Goal: Navigation & Orientation: Find specific page/section

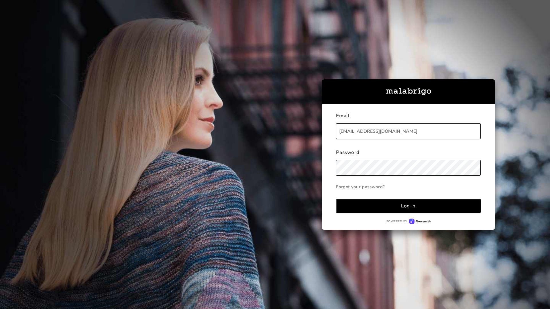
type input "[EMAIL_ADDRESS][DOMAIN_NAME]"
click at [408, 206] on div "Log in" at bounding box center [408, 206] width 15 height 7
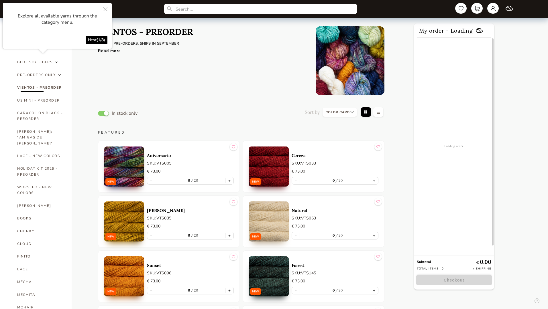
select select "INDEX"
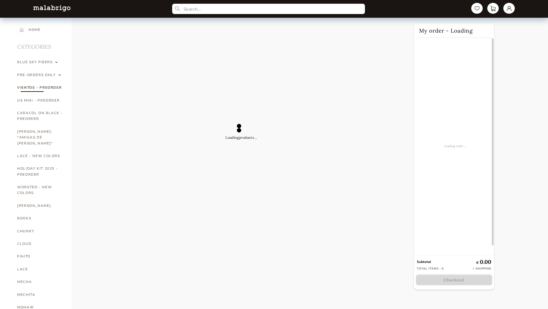
select select "INDEX"
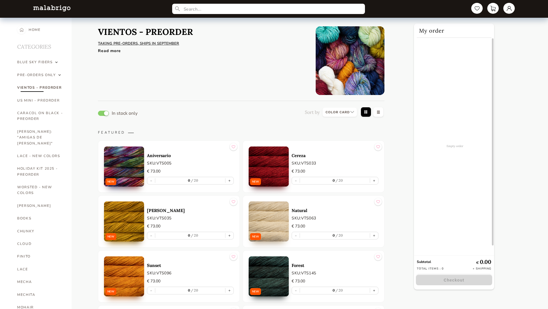
click at [103, 113] on button "button" at bounding box center [103, 113] width 11 height 5
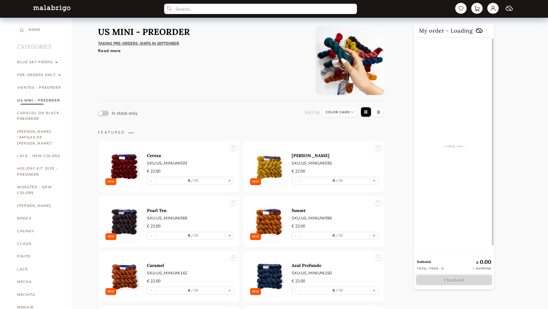
select select "INDEX"
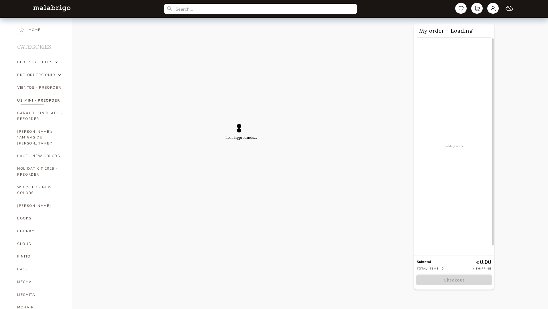
select select "INDEX"
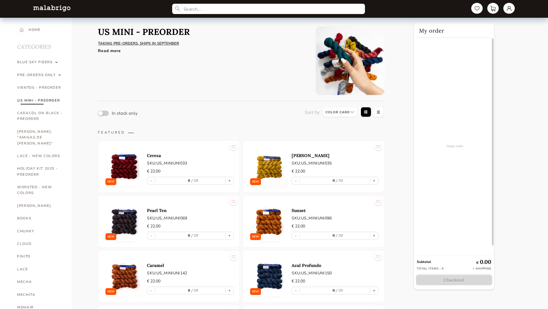
click at [103, 113] on button "button" at bounding box center [103, 113] width 11 height 5
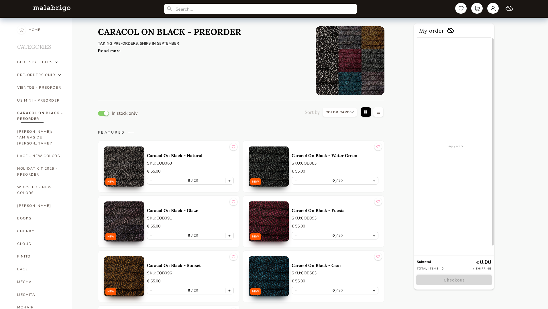
select select "INDEX"
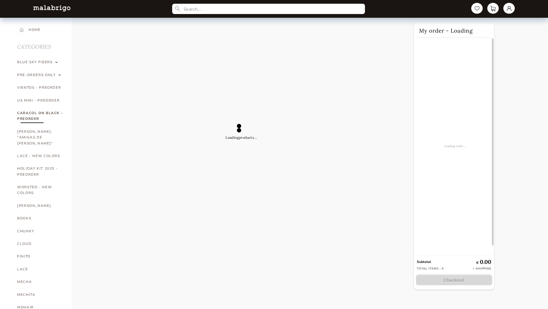
select select "INDEX"
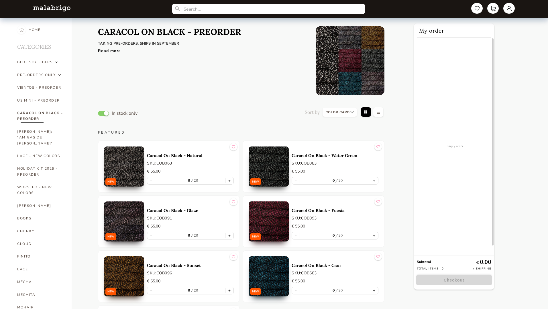
click at [103, 113] on button "button" at bounding box center [103, 113] width 11 height 5
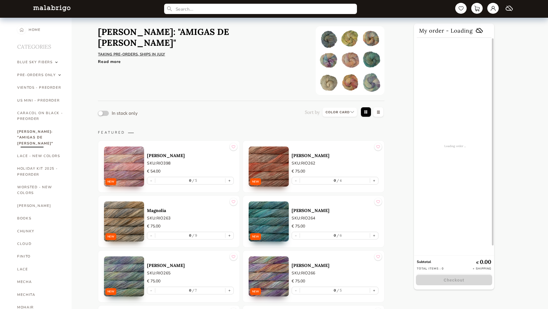
select select "INDEX"
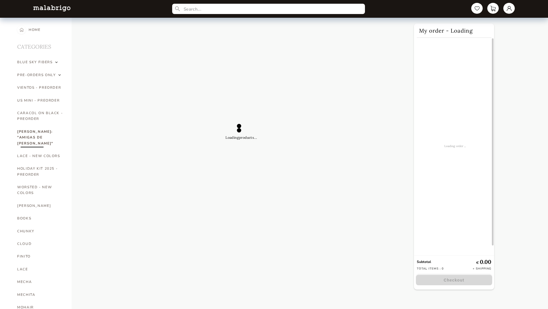
select select "INDEX"
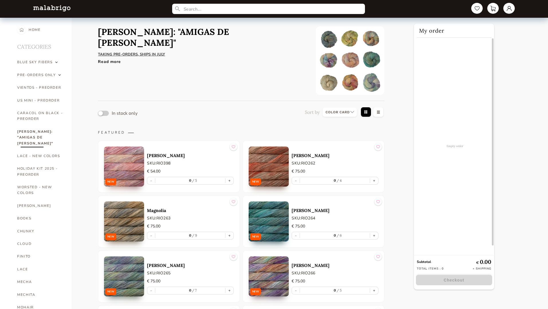
click at [103, 113] on button "button" at bounding box center [103, 113] width 11 height 5
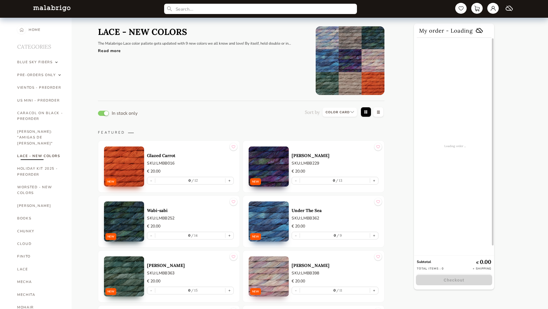
select select "INDEX"
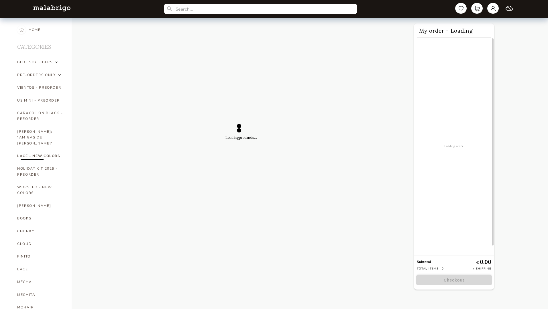
select select "INDEX"
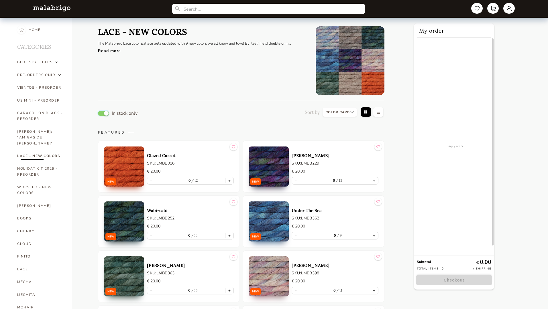
click at [103, 113] on button "button" at bounding box center [103, 113] width 11 height 5
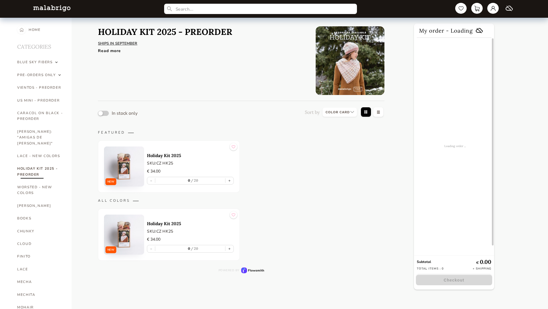
select select "INDEX"
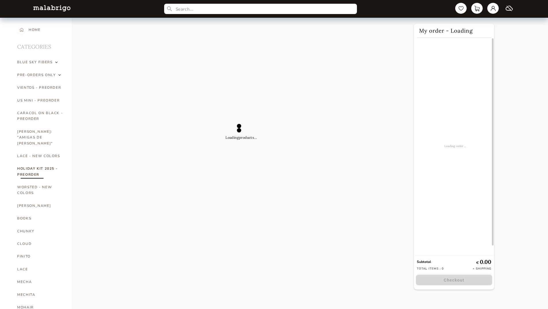
select select "INDEX"
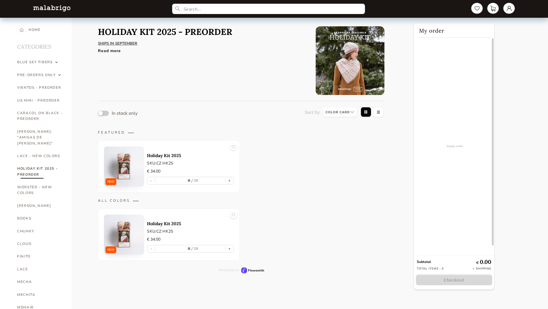
click at [103, 113] on button "button" at bounding box center [103, 113] width 11 height 5
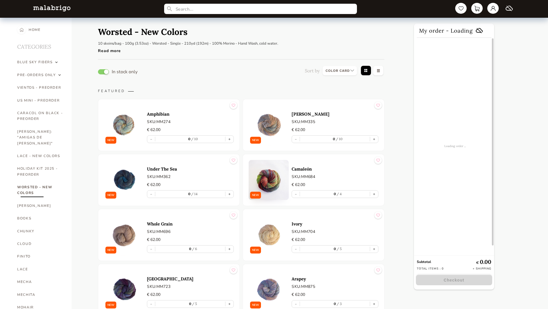
select select "INDEX"
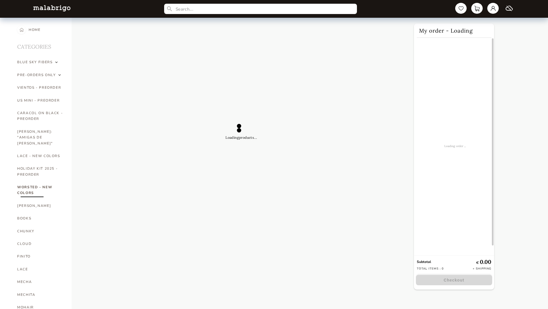
select select "INDEX"
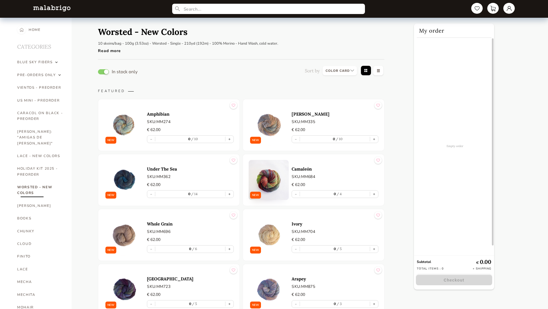
click at [103, 72] on button "button" at bounding box center [103, 71] width 11 height 5
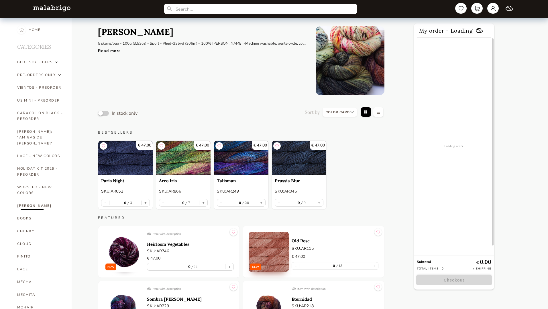
select select "INDEX"
click at [103, 113] on button "button" at bounding box center [103, 113] width 11 height 5
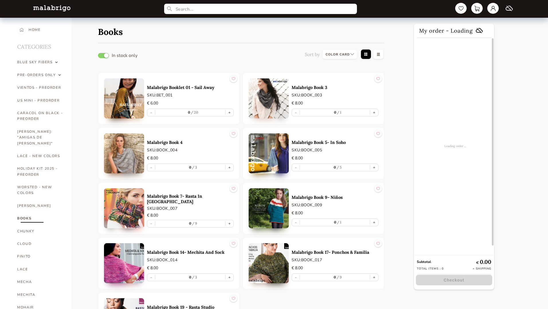
select select "INDEX"
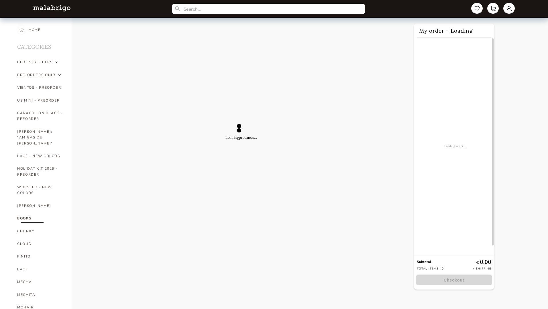
select select "INDEX"
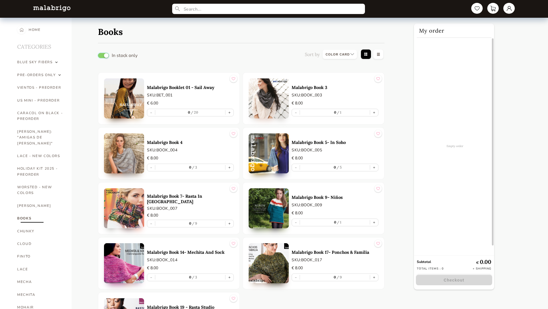
click at [103, 55] on button "button" at bounding box center [103, 55] width 11 height 5
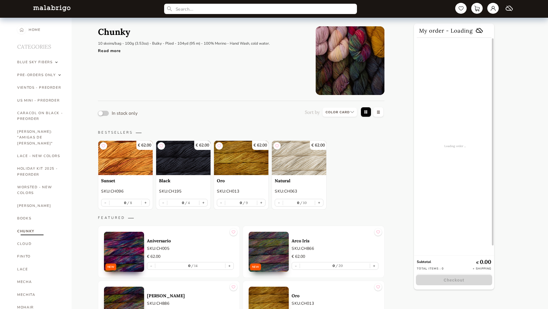
select select "INDEX"
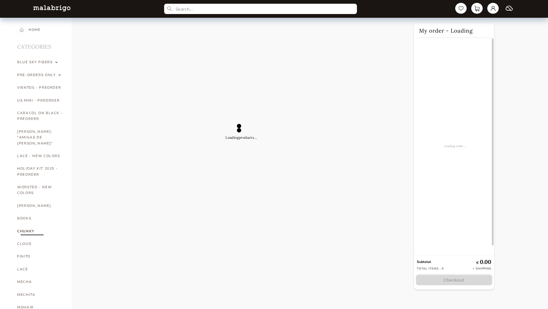
select select "INDEX"
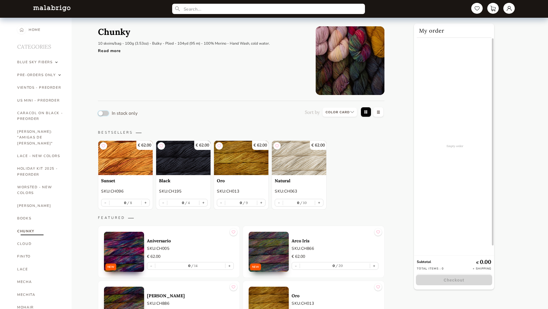
click at [103, 113] on button "button" at bounding box center [103, 113] width 11 height 5
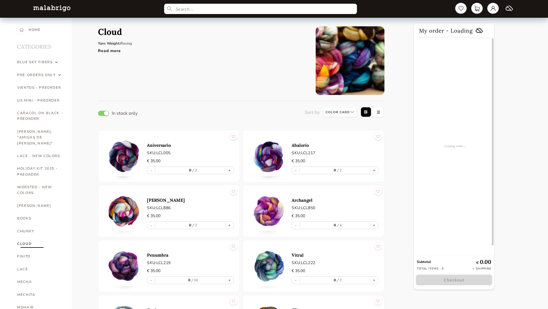
select select "INDEX"
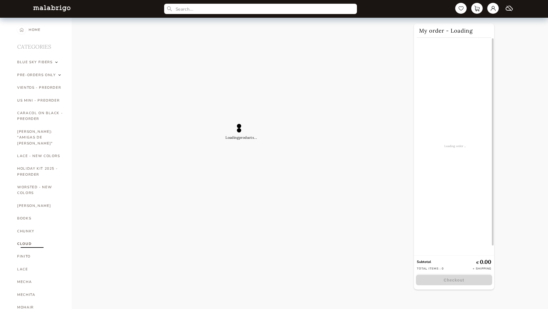
select select "INDEX"
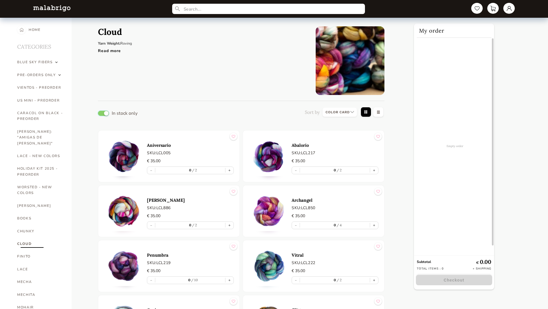
click at [103, 113] on button "button" at bounding box center [103, 113] width 11 height 5
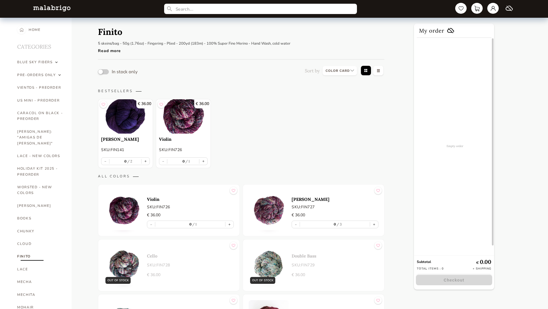
select select "INDEX"
click at [103, 72] on button "button" at bounding box center [103, 71] width 11 height 5
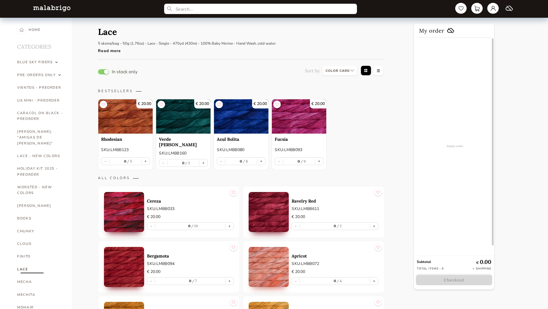
select select "INDEX"
click at [103, 72] on button "button" at bounding box center [103, 71] width 11 height 5
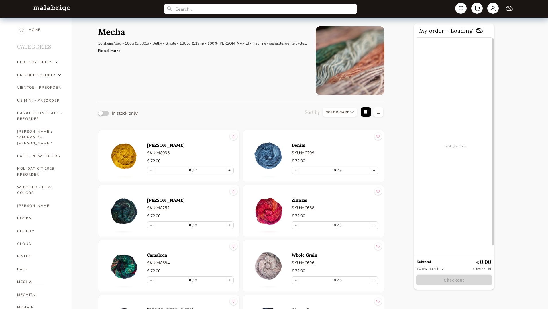
select select "INDEX"
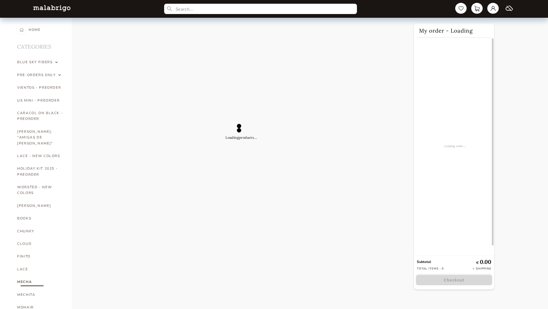
select select "INDEX"
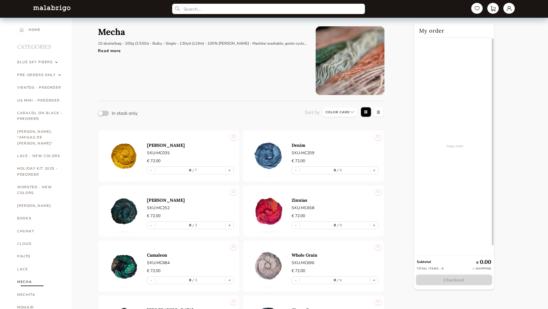
click at [103, 113] on button "button" at bounding box center [103, 113] width 11 height 5
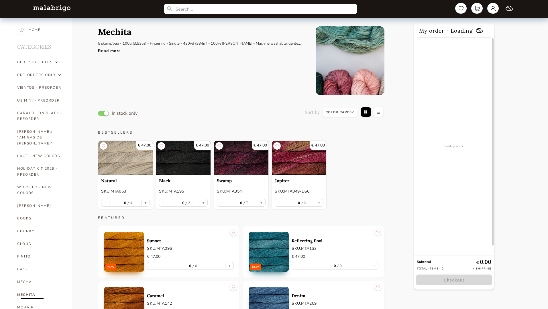
select select "INDEX"
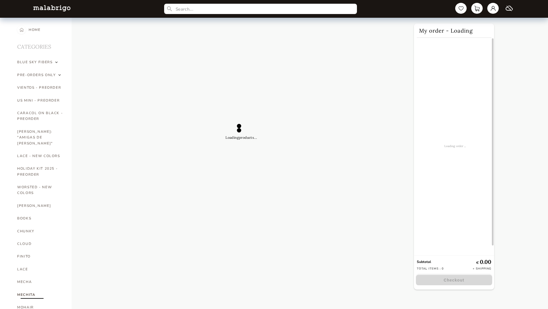
select select "INDEX"
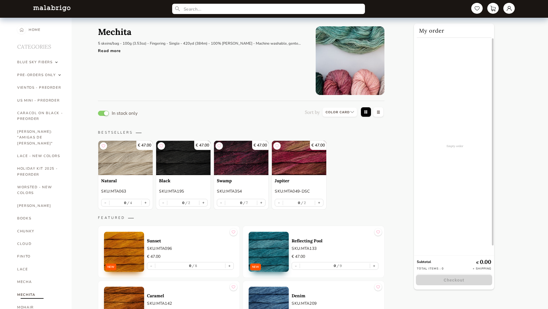
click at [103, 113] on button "button" at bounding box center [103, 113] width 11 height 5
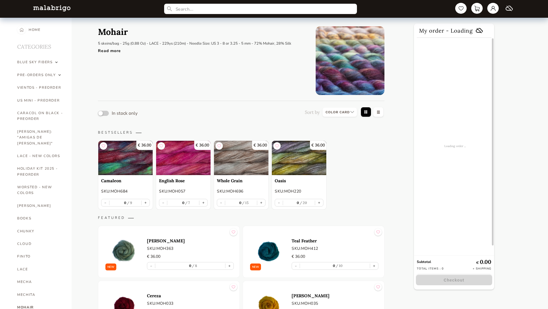
select select "INDEX"
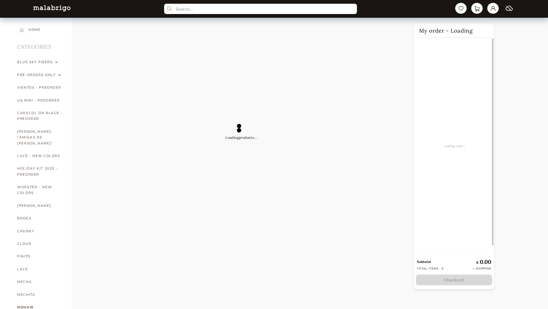
select select "INDEX"
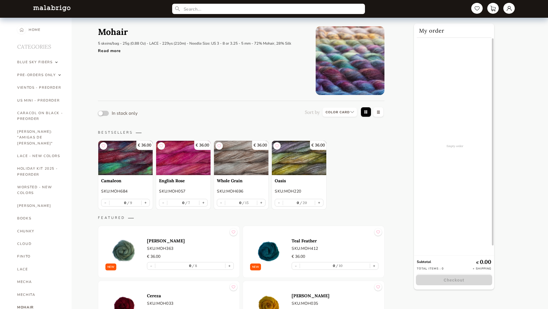
click at [103, 113] on button "button" at bounding box center [103, 113] width 11 height 5
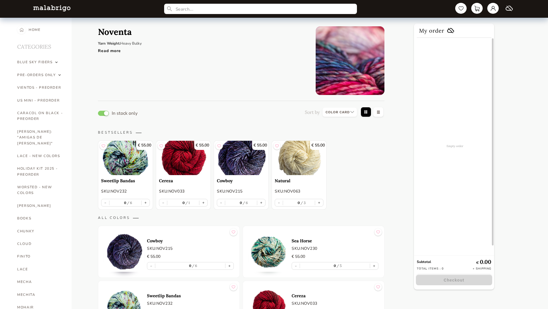
select select "INDEX"
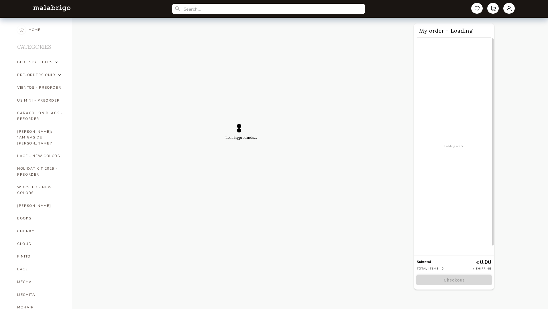
select select "INDEX"
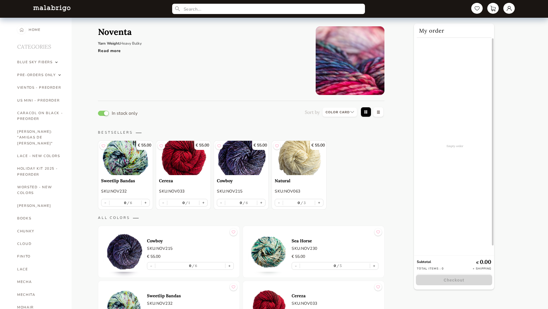
click at [103, 113] on button "button" at bounding box center [103, 113] width 11 height 5
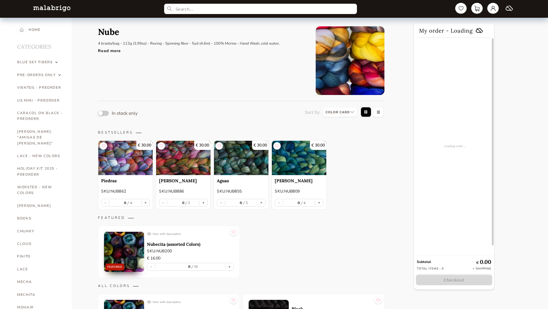
select select "INDEX"
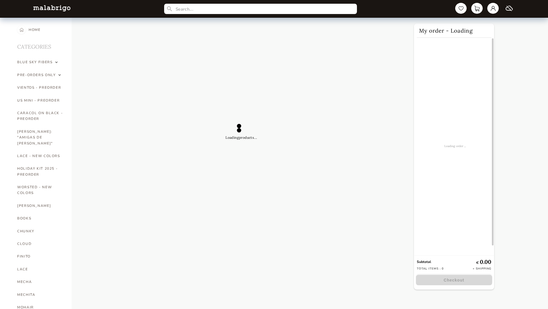
select select "INDEX"
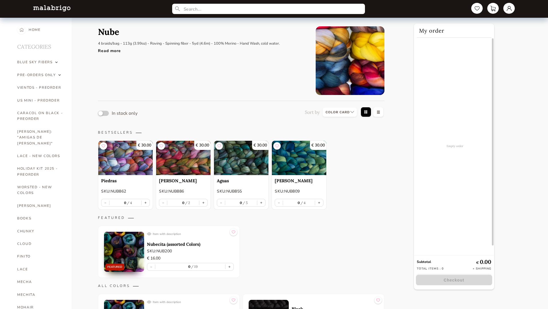
click at [103, 113] on button "button" at bounding box center [103, 113] width 11 height 5
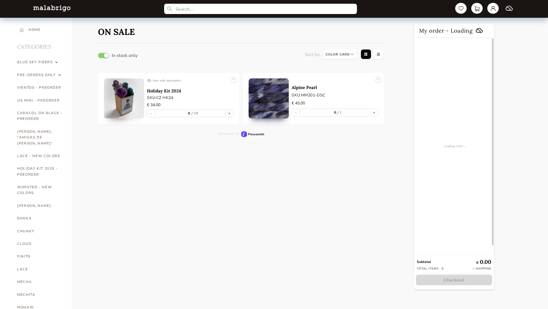
select select "INDEX"
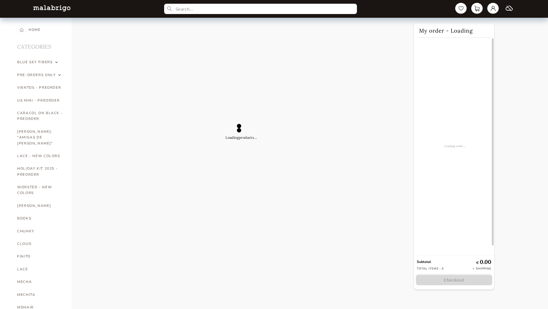
select select "INDEX"
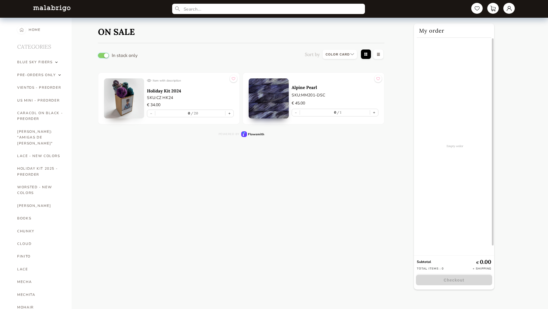
click at [103, 55] on button "button" at bounding box center [103, 55] width 11 height 5
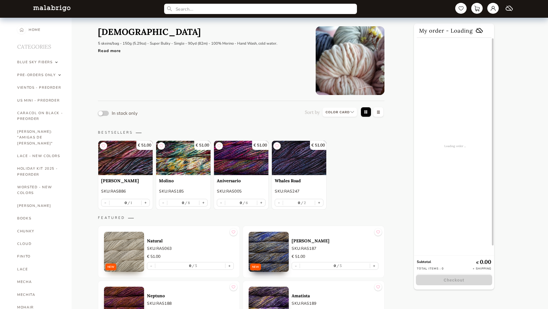
select select "INDEX"
click at [103, 113] on button "button" at bounding box center [103, 113] width 11 height 5
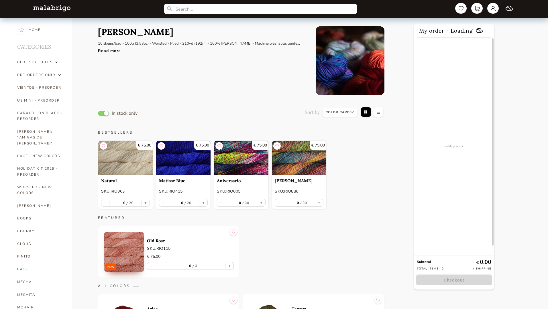
select select "INDEX"
click at [103, 113] on button "button" at bounding box center [103, 113] width 11 height 5
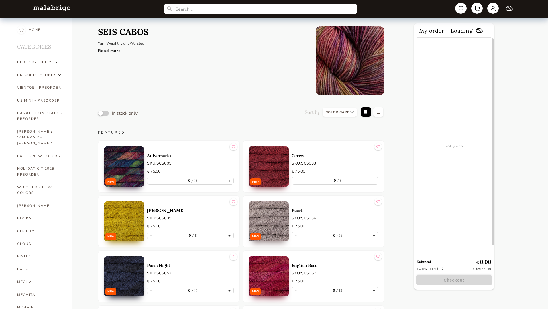
select select "INDEX"
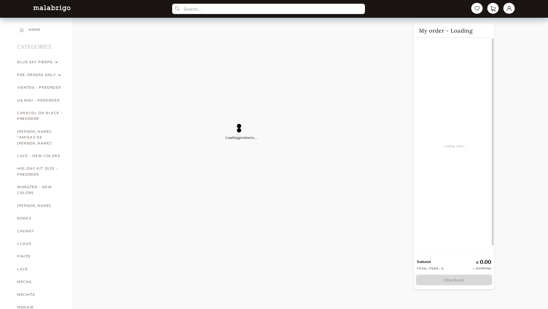
select select "INDEX"
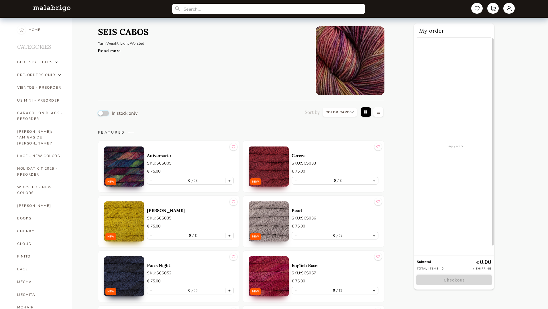
click at [103, 113] on button "button" at bounding box center [103, 113] width 11 height 5
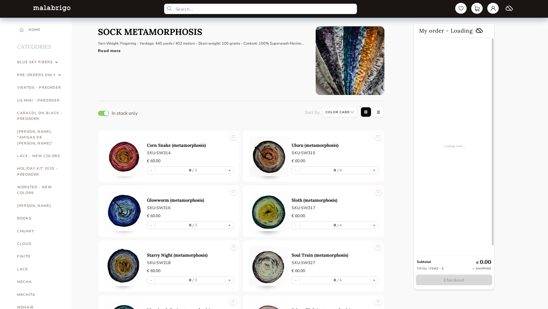
select select "INDEX"
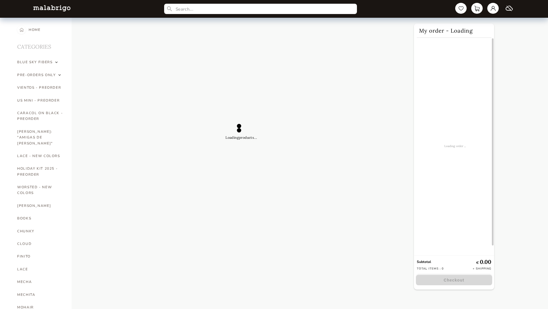
select select "INDEX"
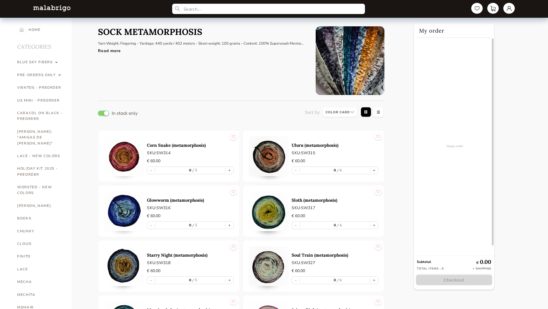
click at [103, 113] on button "button" at bounding box center [103, 113] width 11 height 5
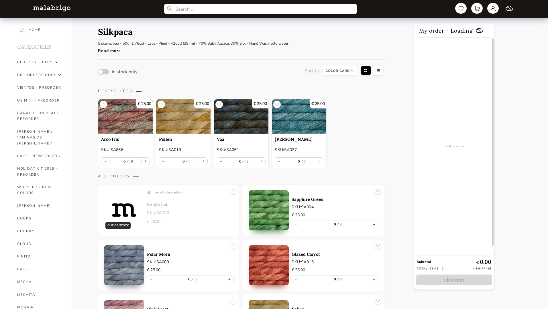
select select "INDEX"
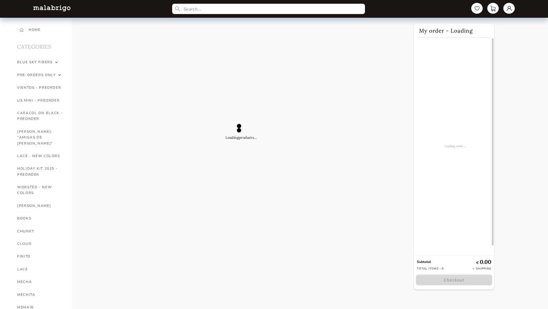
select select "INDEX"
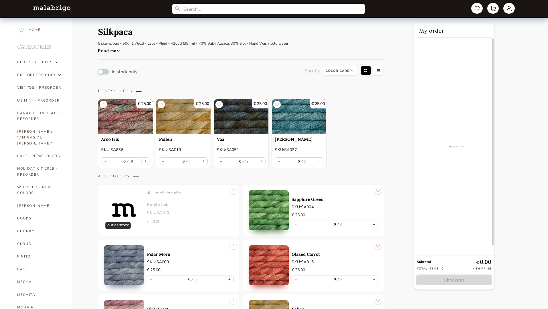
click at [103, 72] on button "button" at bounding box center [103, 71] width 11 height 5
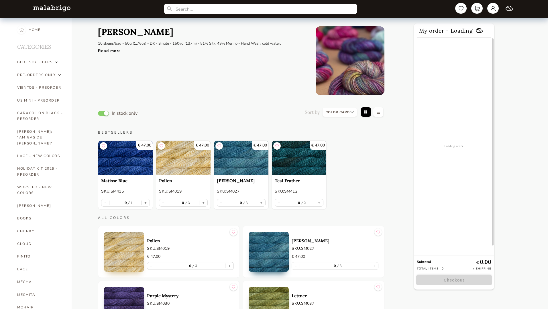
select select "INDEX"
click at [103, 113] on button "button" at bounding box center [103, 113] width 11 height 5
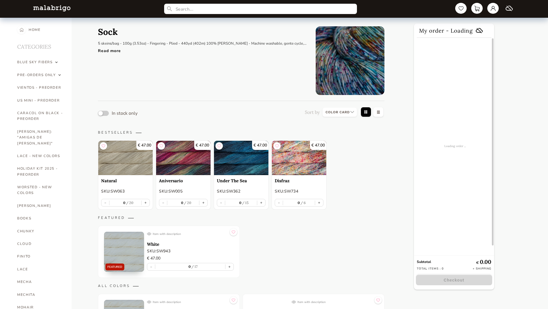
select select "INDEX"
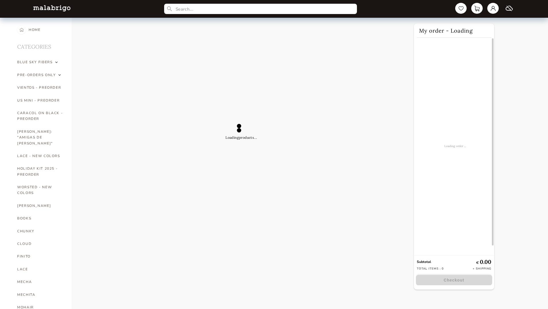
select select "INDEX"
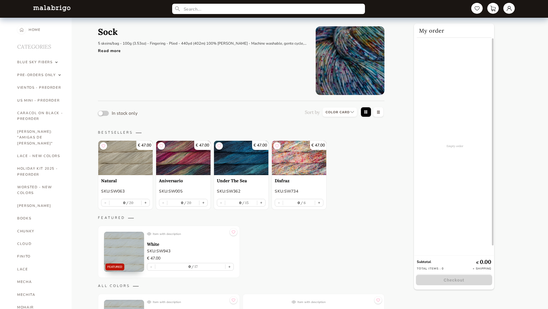
click at [103, 113] on button "button" at bounding box center [103, 113] width 11 height 5
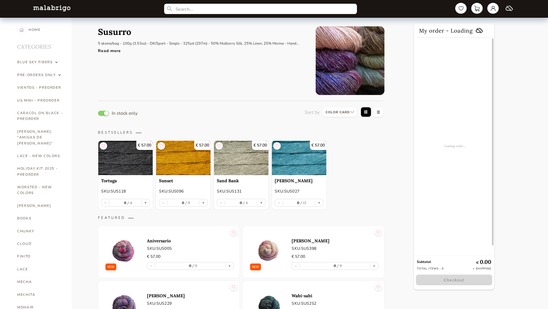
select select "INDEX"
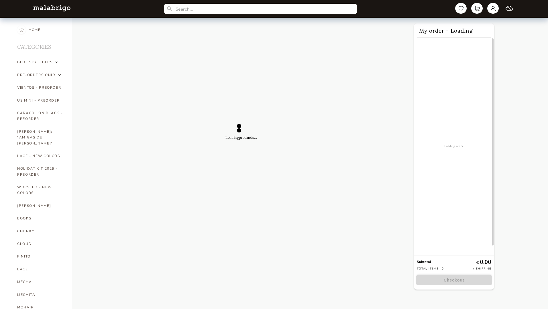
select select "INDEX"
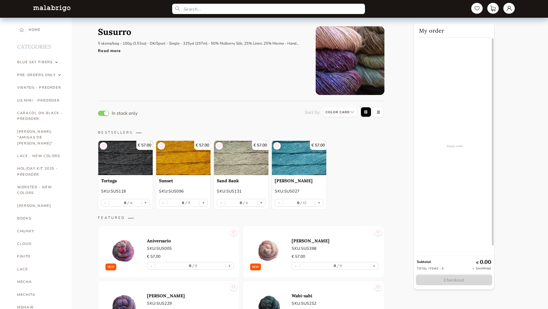
click at [103, 113] on button "button" at bounding box center [103, 113] width 11 height 5
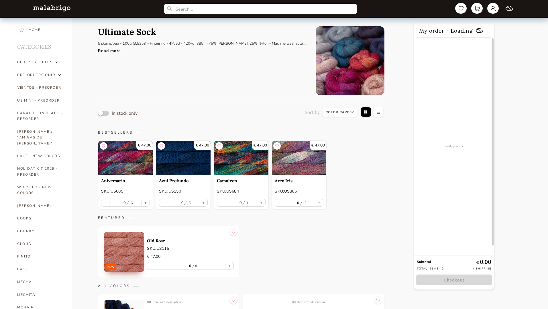
select select "INDEX"
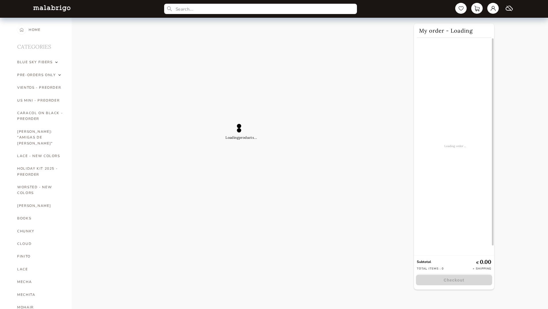
select select "INDEX"
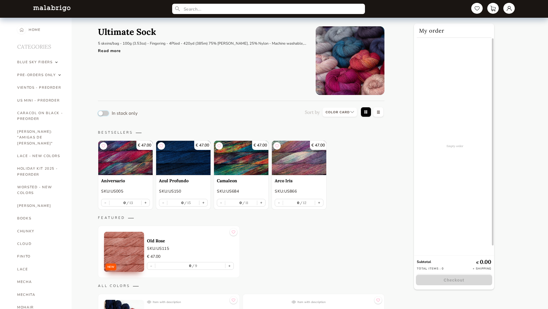
click at [103, 113] on button "button" at bounding box center [103, 113] width 11 height 5
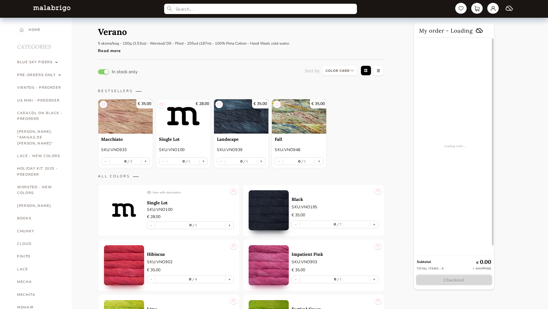
select select "INDEX"
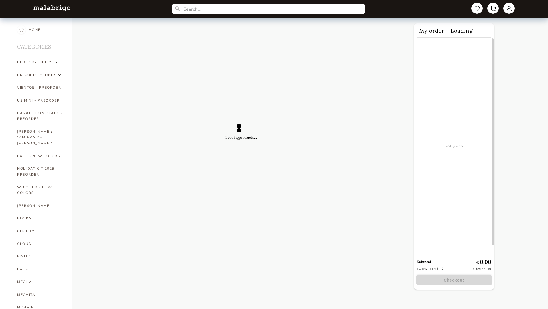
select select "INDEX"
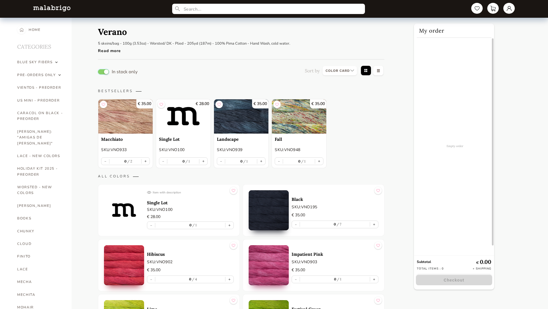
click at [103, 72] on button "button" at bounding box center [103, 71] width 11 height 5
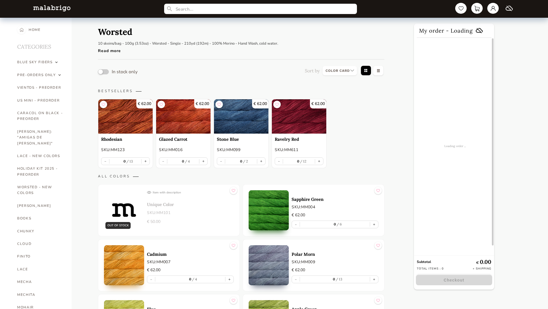
select select "INDEX"
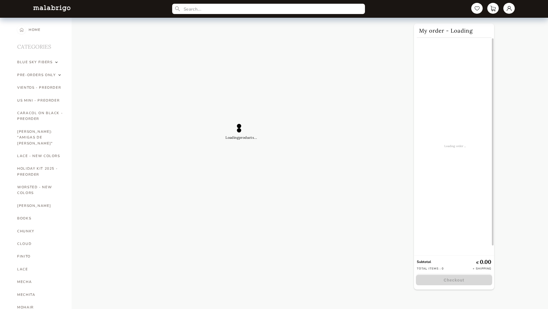
select select "INDEX"
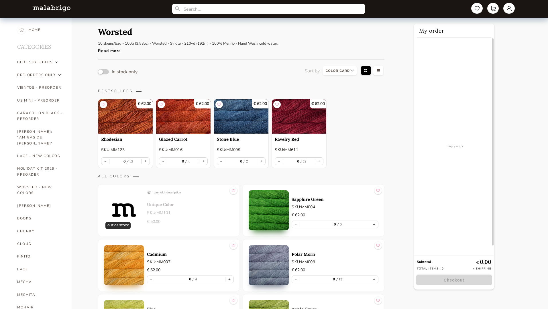
click at [103, 72] on button "button" at bounding box center [103, 71] width 11 height 5
